Goal: Task Accomplishment & Management: Manage account settings

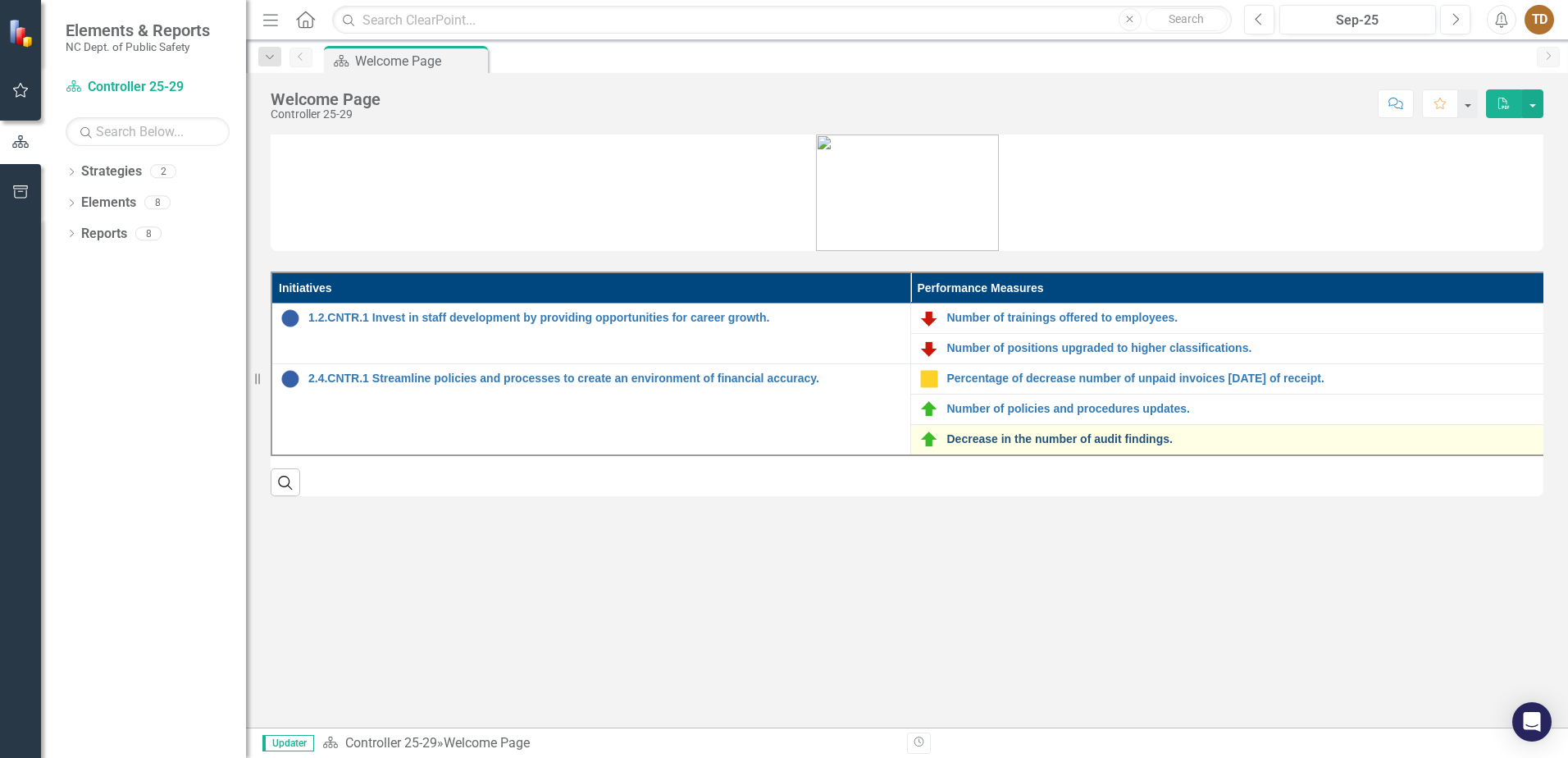
click at [984, 443] on link "Decrease in the number of audit findings." at bounding box center [1244, 439] width 594 height 12
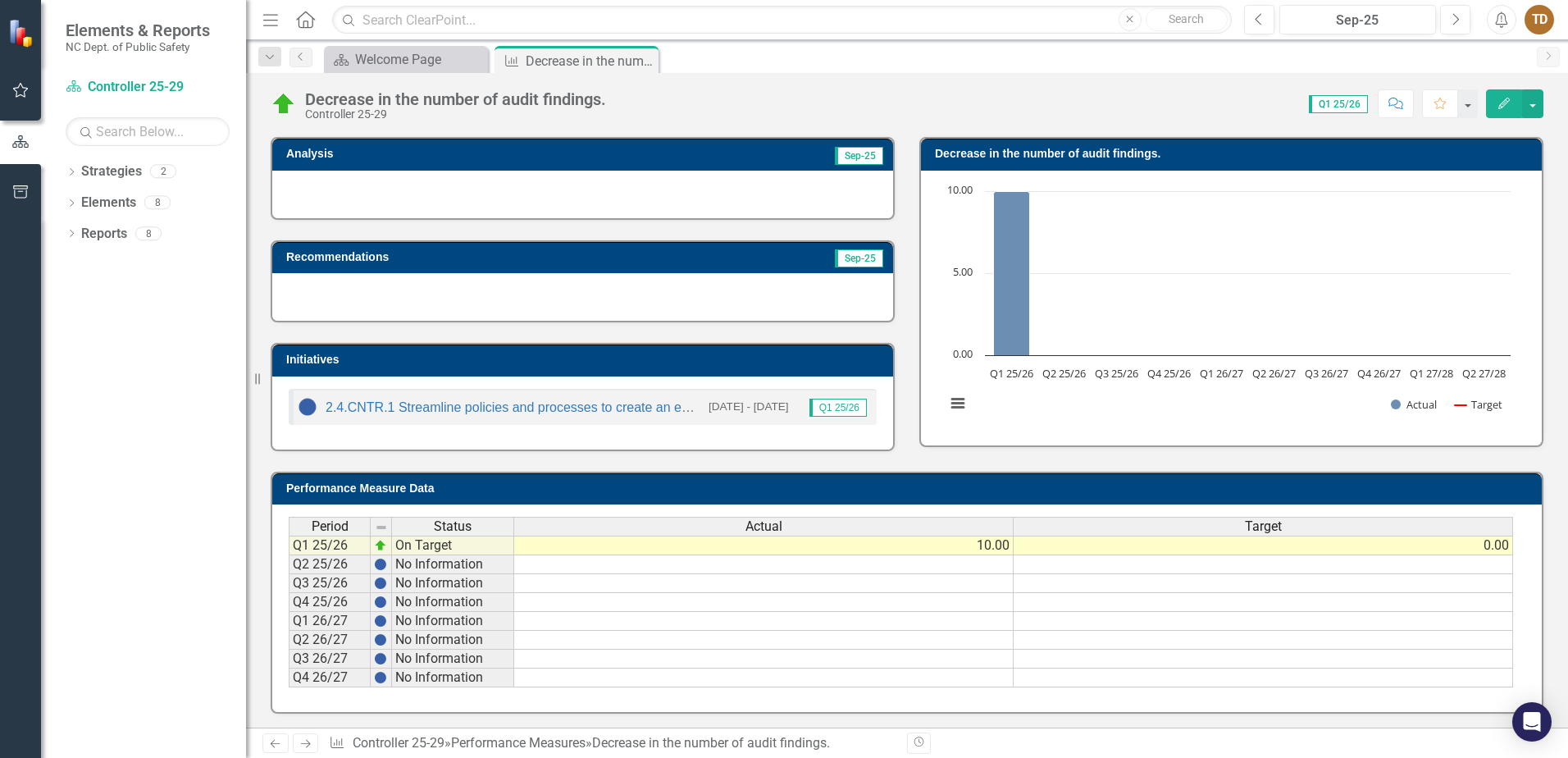
scroll to position [107, 0]
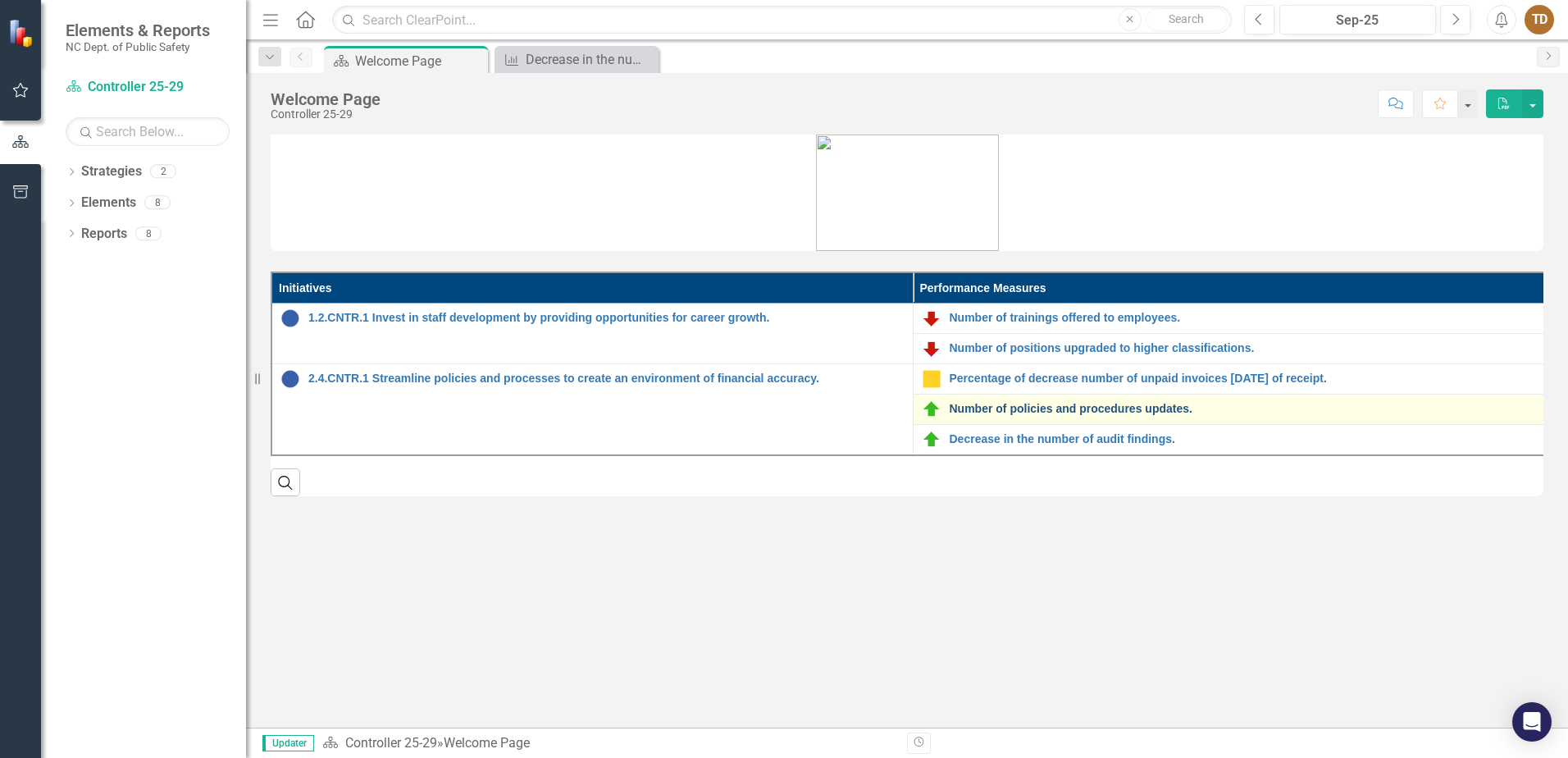
click at [1060, 414] on link "Number of policies and procedures updates." at bounding box center [1248, 408] width 596 height 12
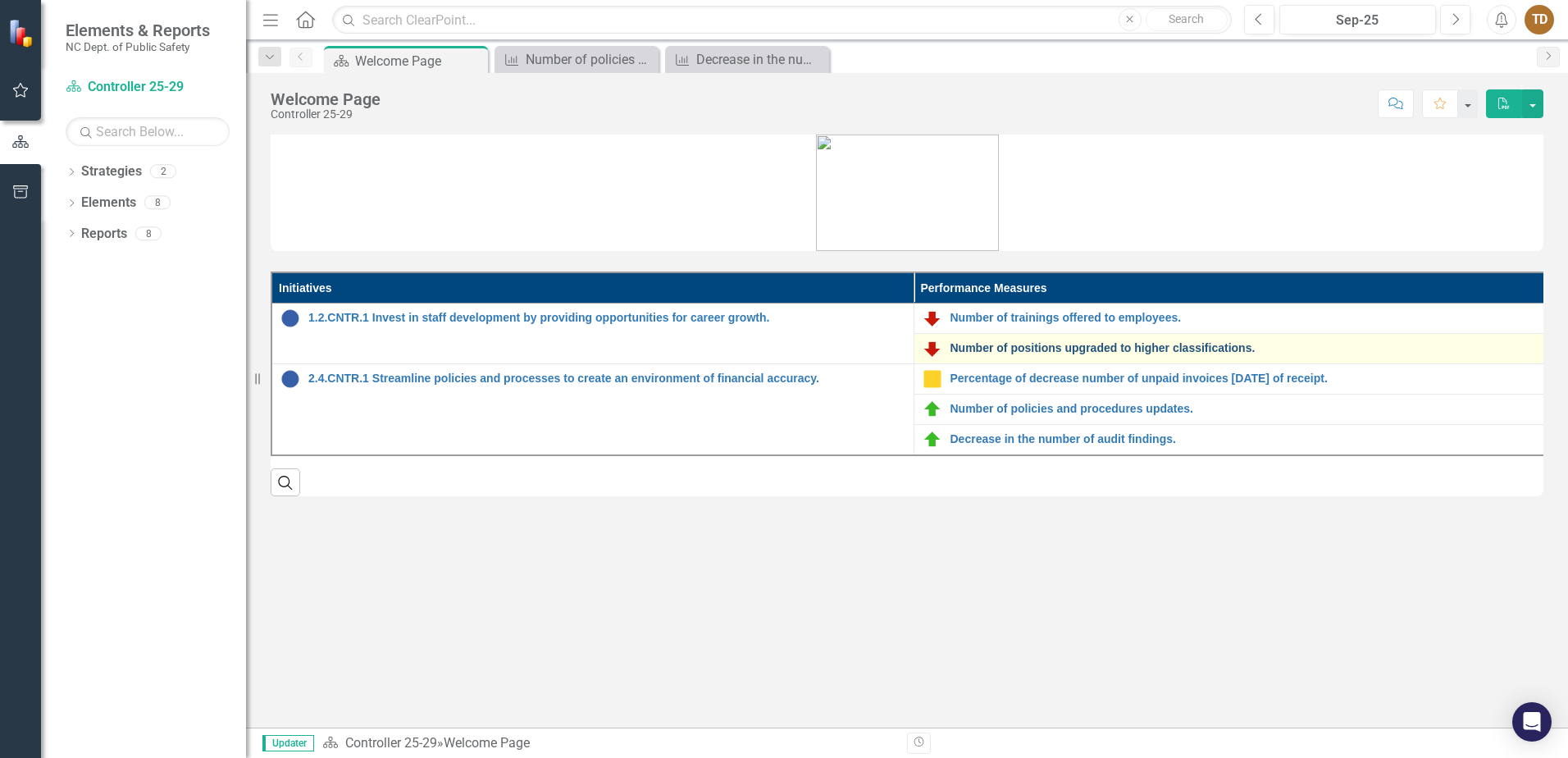
click at [1028, 344] on link "Number of positions upgraded to higher classifications." at bounding box center [1250, 348] width 597 height 12
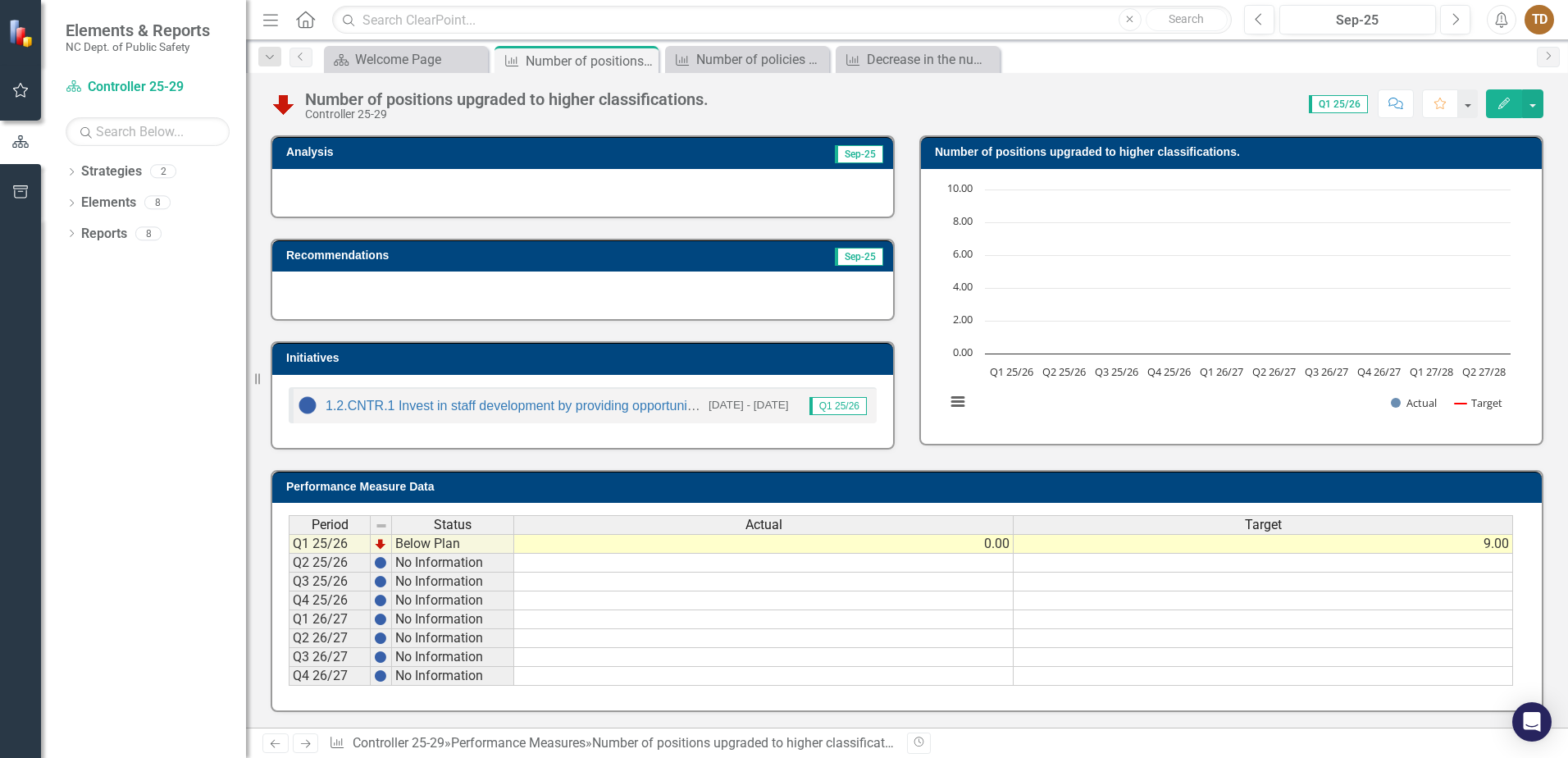
scroll to position [107, 0]
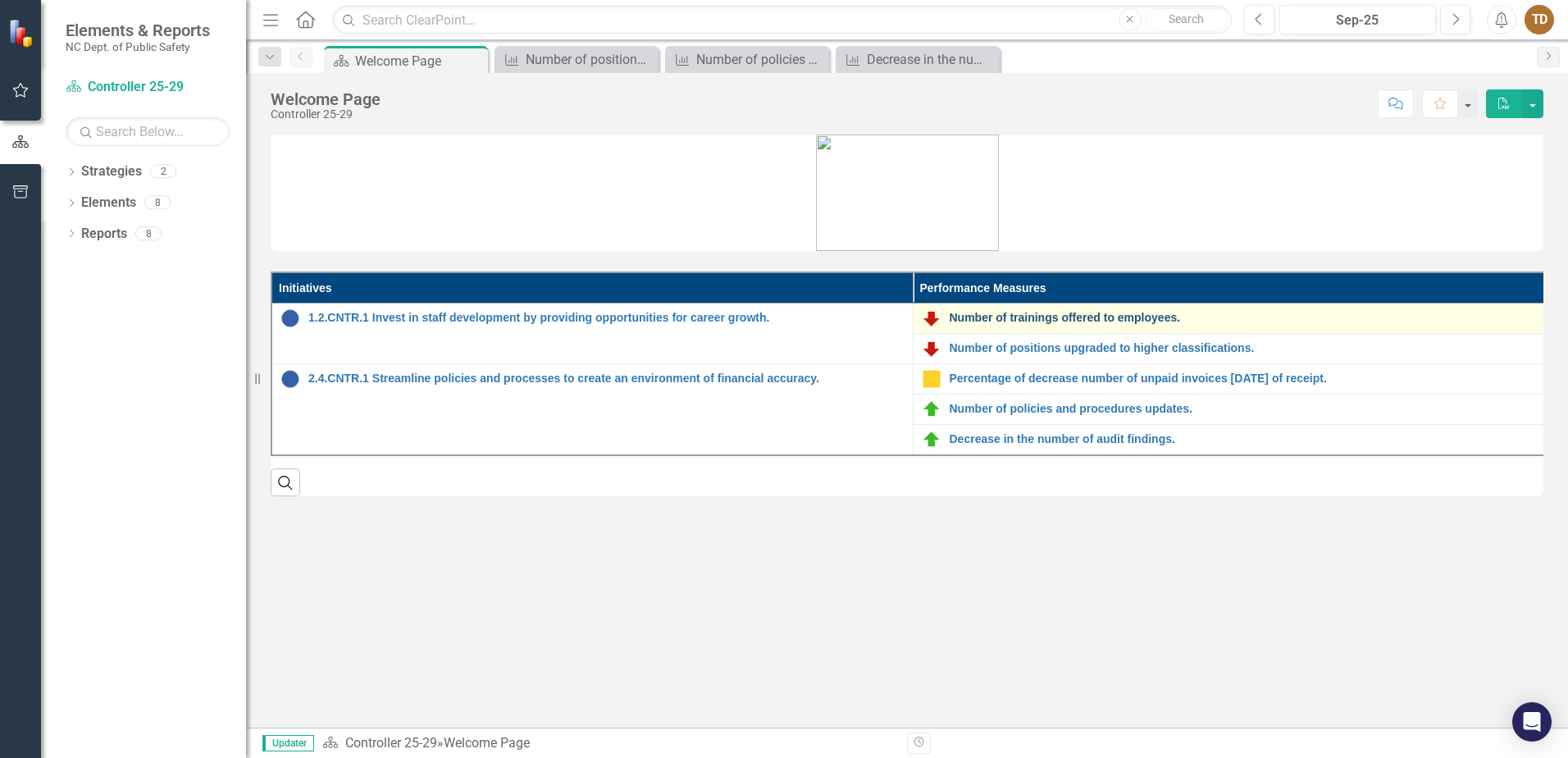
click at [1071, 311] on link "Number of trainings offered to employees." at bounding box center [1248, 317] width 596 height 12
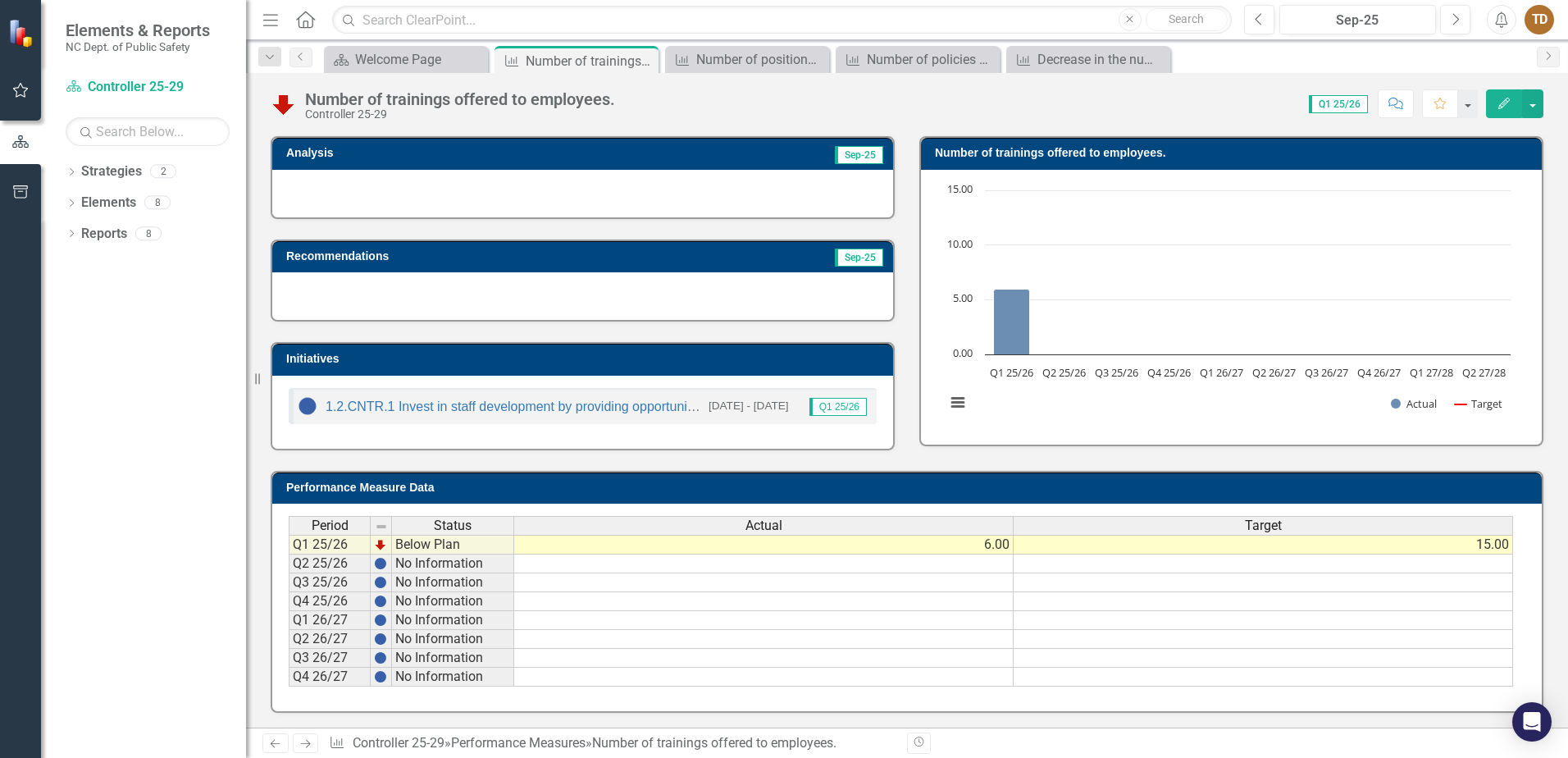
scroll to position [107, 0]
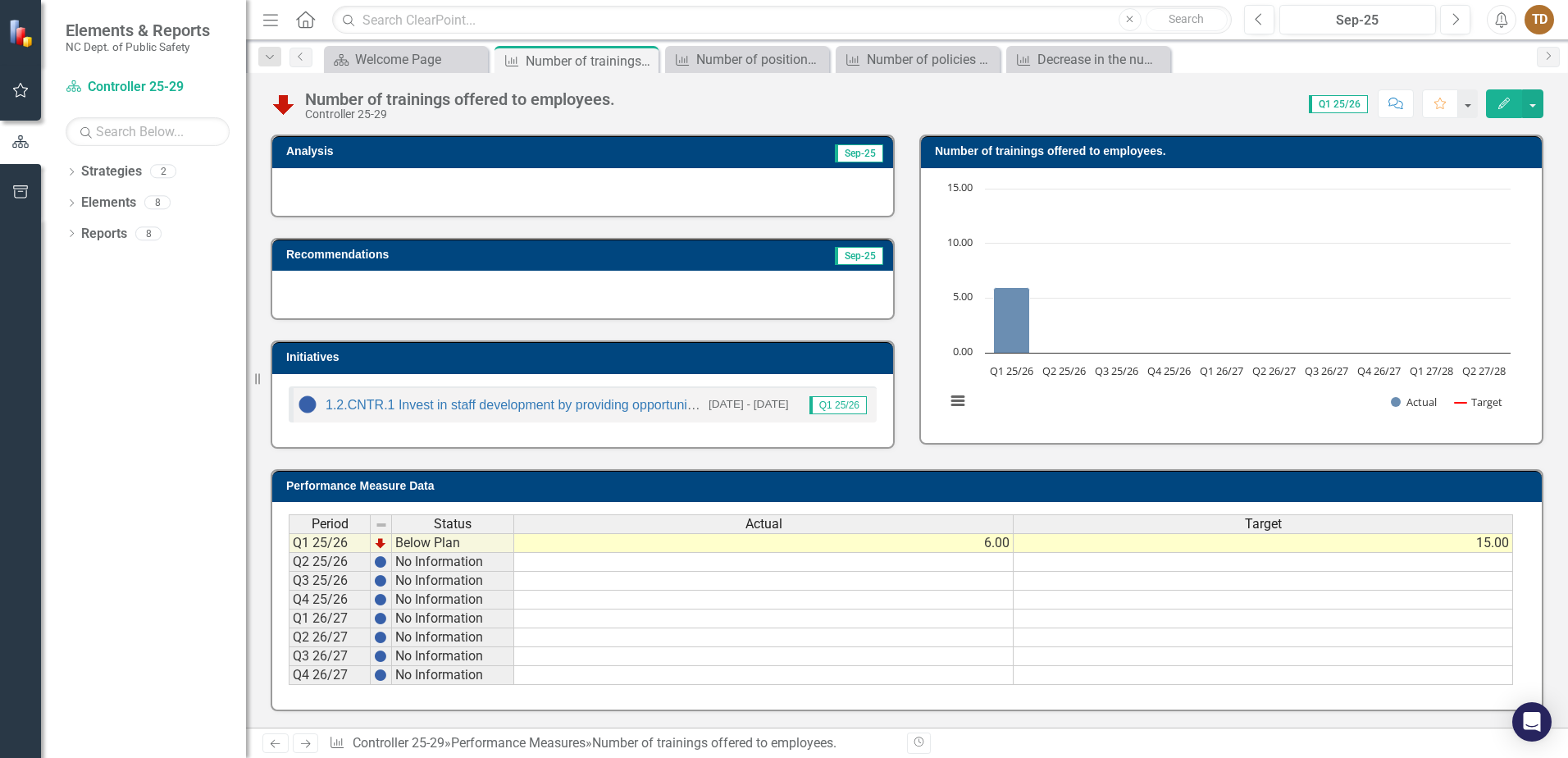
click at [1479, 541] on td "15.00" at bounding box center [1263, 543] width 499 height 20
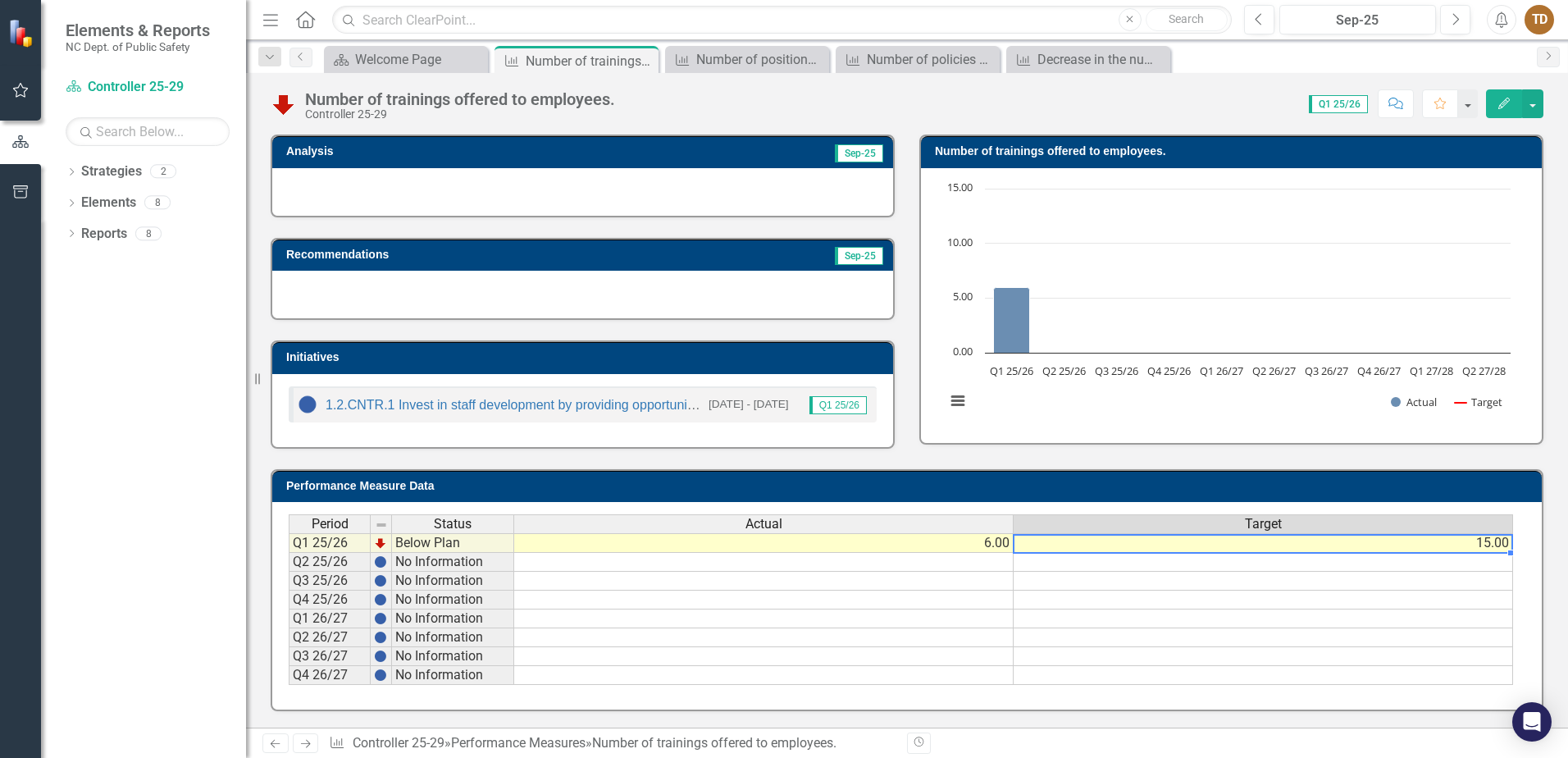
click at [1510, 544] on td "15.00" at bounding box center [1263, 543] width 499 height 20
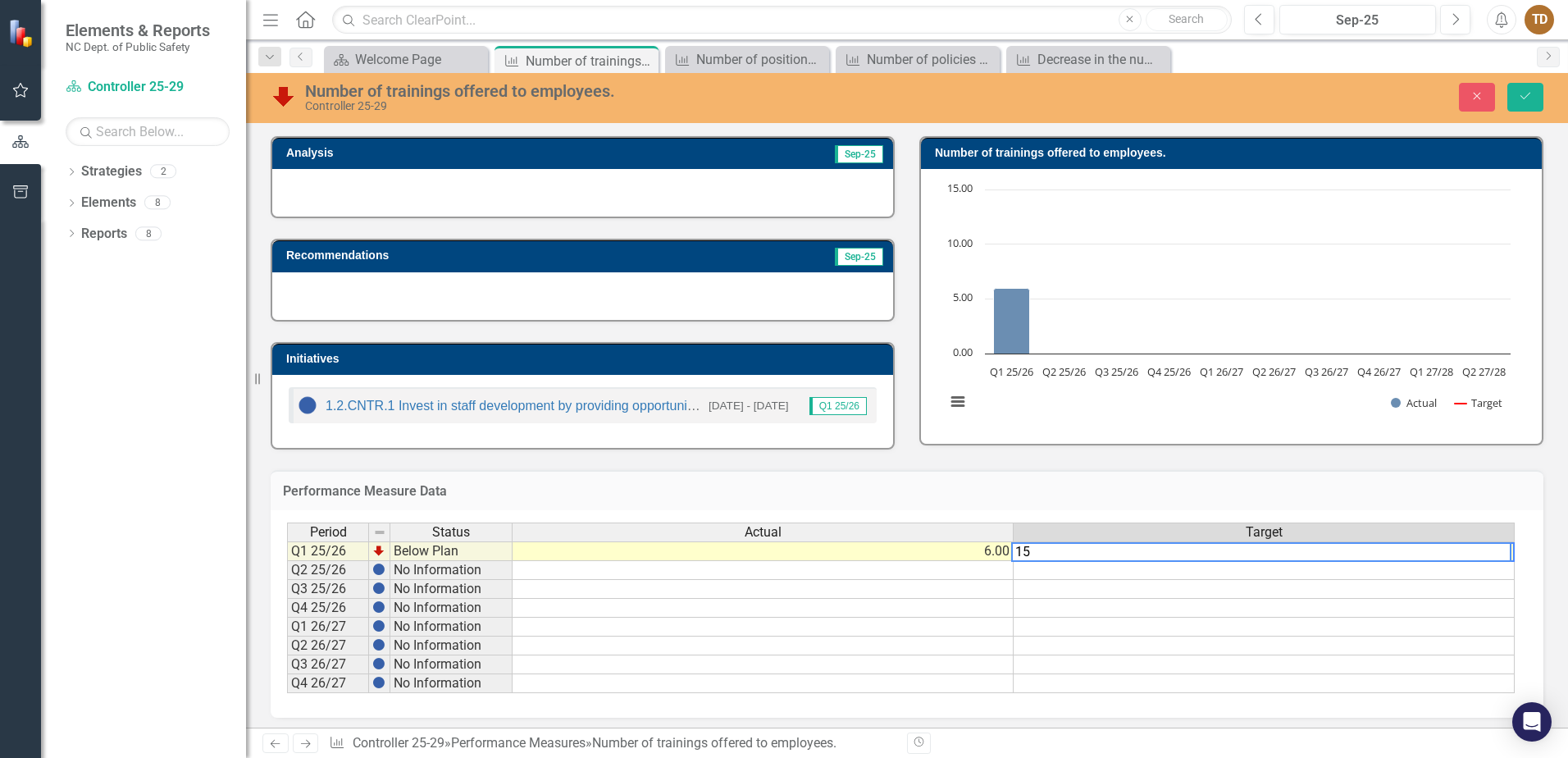
type textarea "1"
type textarea "6"
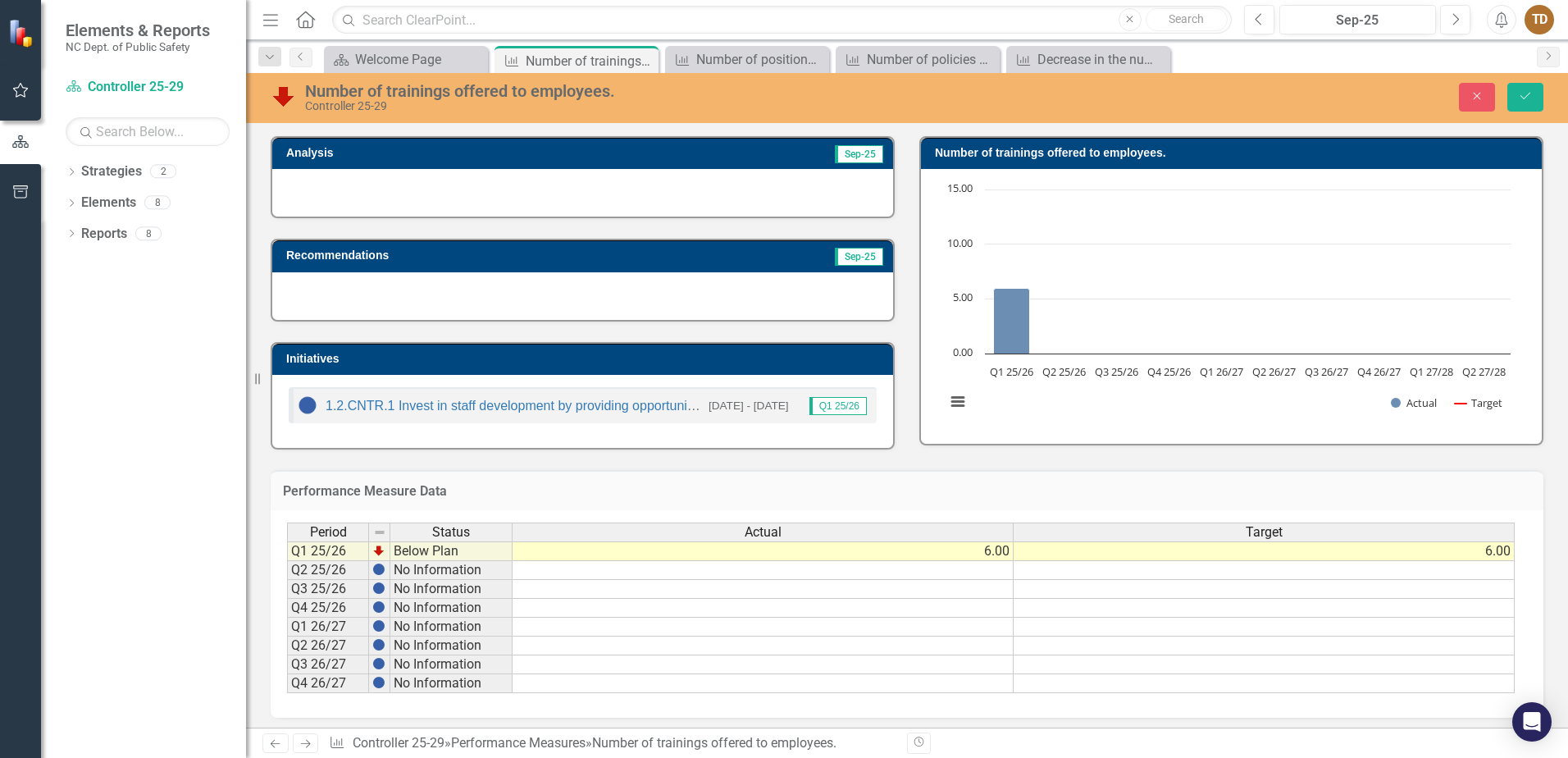
click at [1067, 510] on div "Period Status Actual Target Q1 25/26 Below Plan 6.00 6.00 Q2 25/26 No Informati…" at bounding box center [908, 614] width 1273 height 208
click at [1531, 103] on button "Save" at bounding box center [1525, 97] width 37 height 29
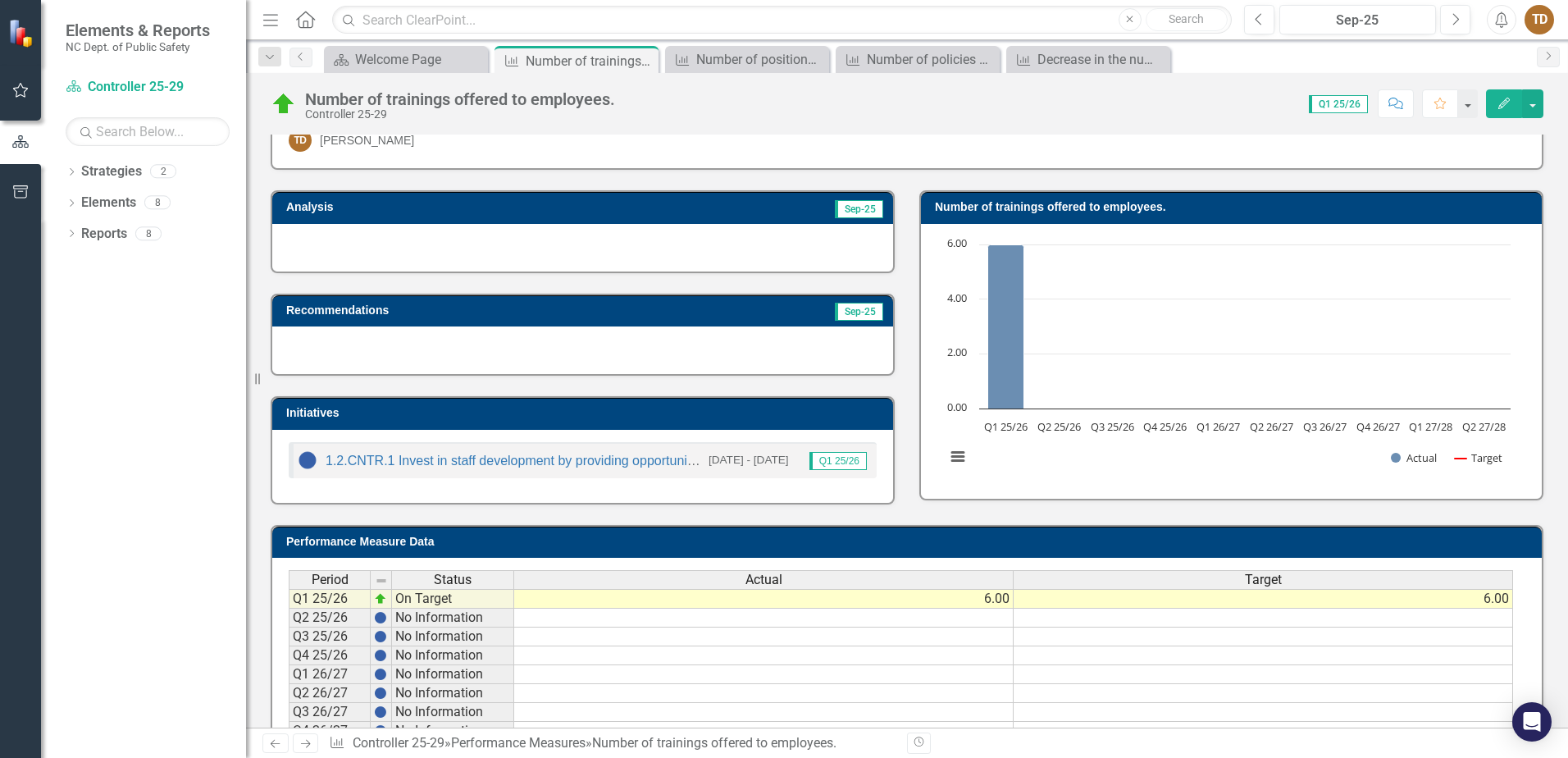
scroll to position [0, 0]
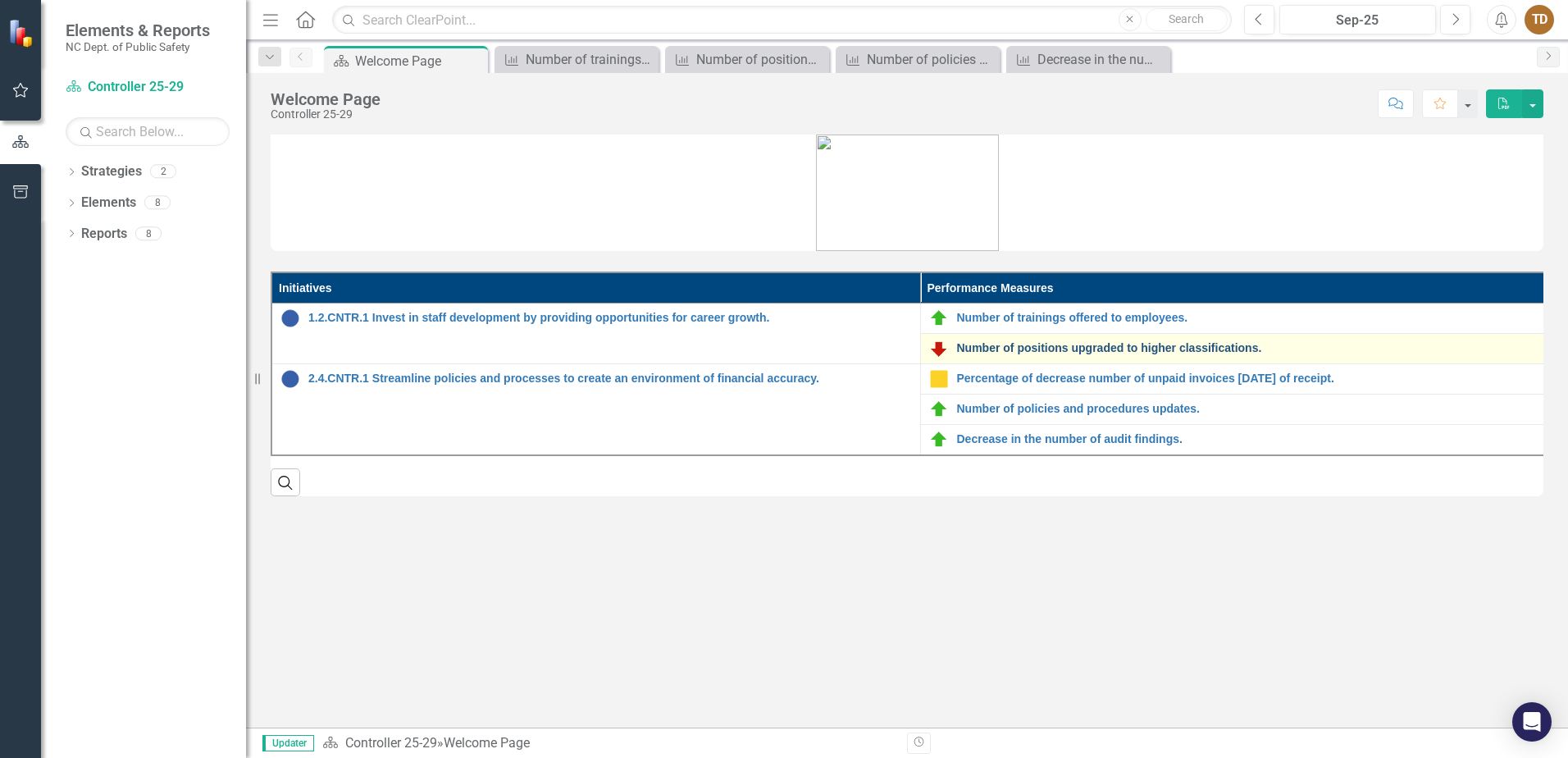
click at [1160, 349] on link "Number of positions upgraded to higher classifications." at bounding box center [1259, 348] width 604 height 12
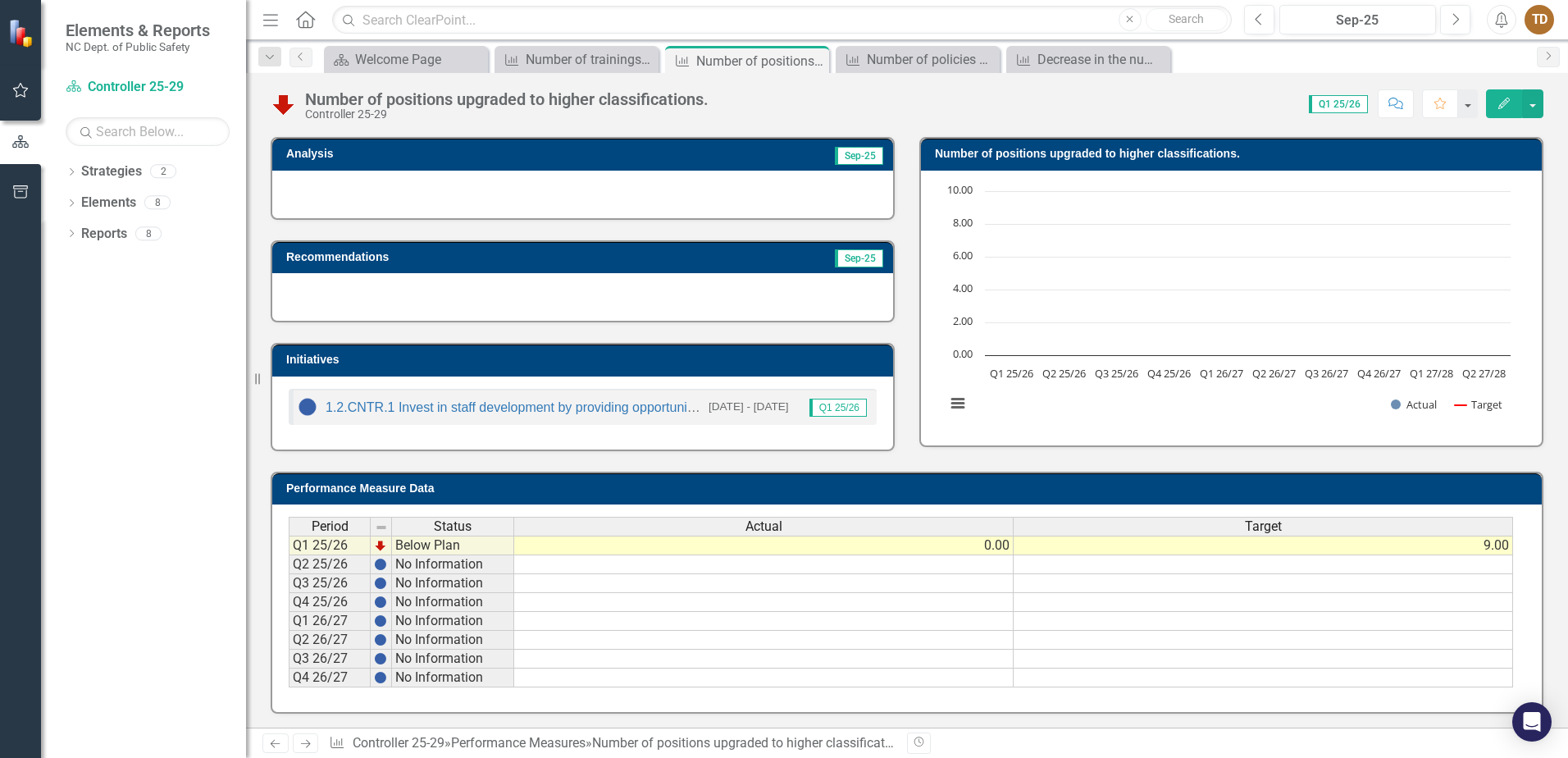
scroll to position [107, 0]
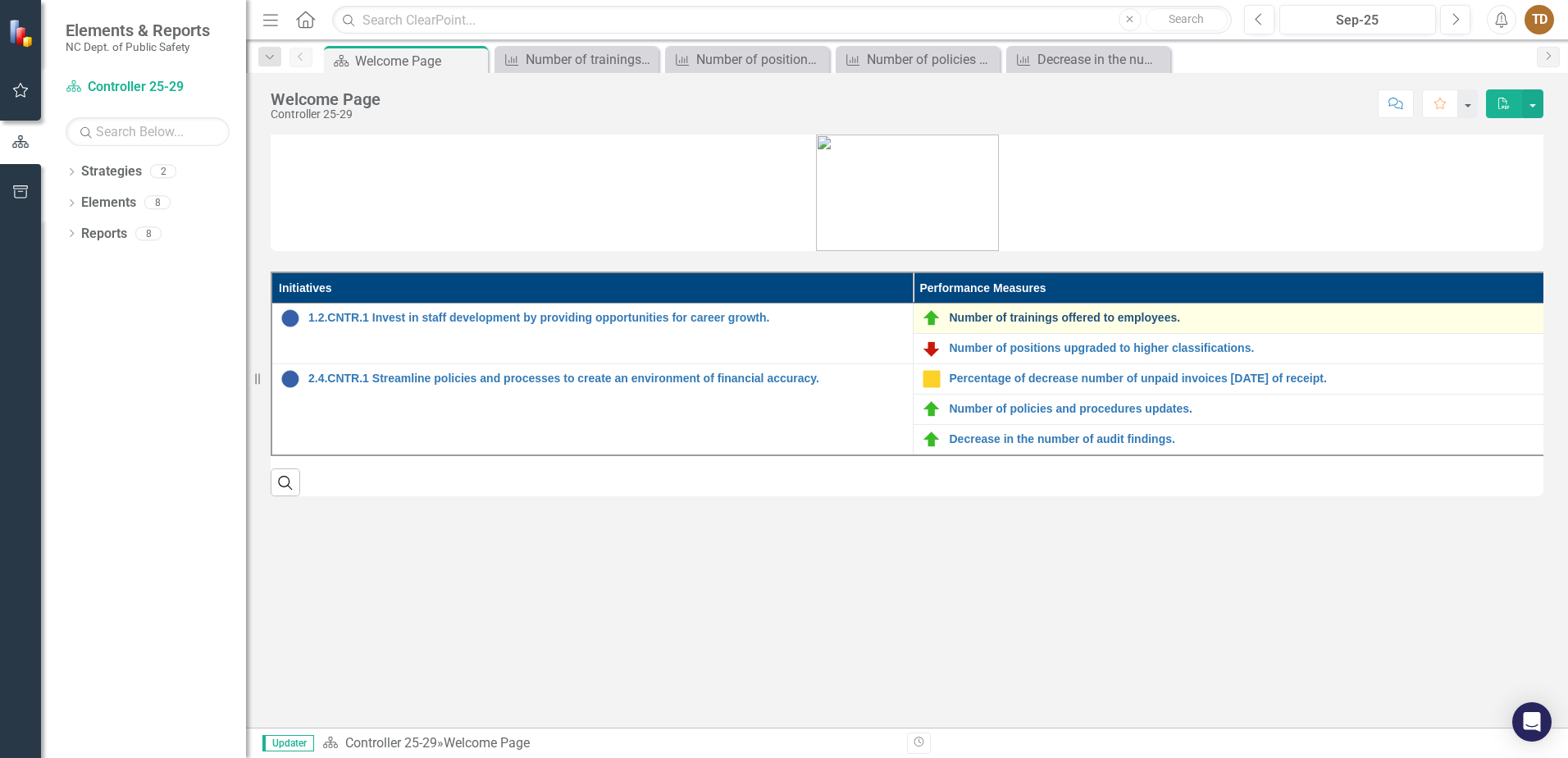
click at [1008, 312] on link "Number of trainings offered to employees." at bounding box center [1248, 317] width 596 height 12
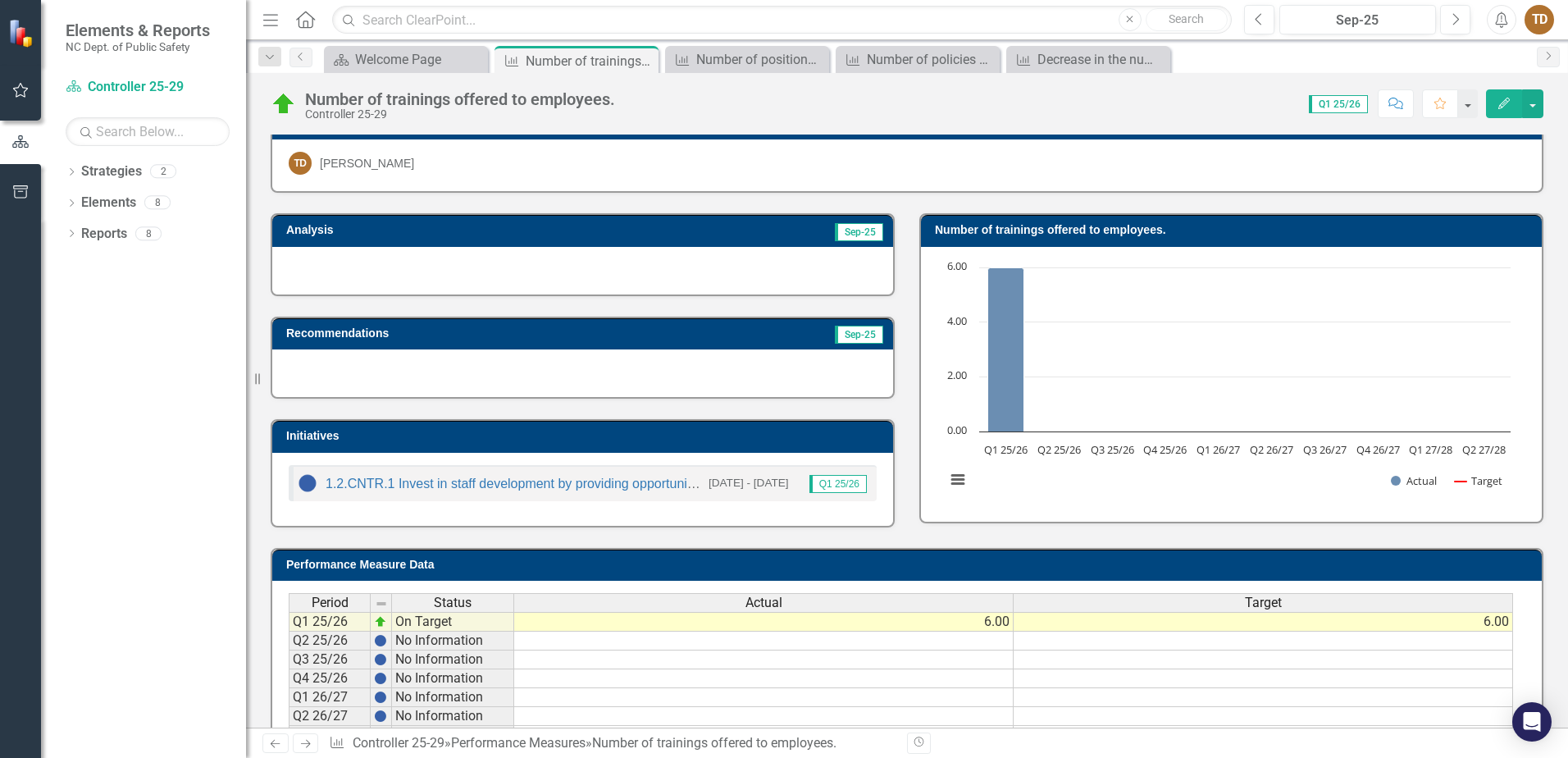
scroll to position [107, 0]
